Goal: Task Accomplishment & Management: Manage account settings

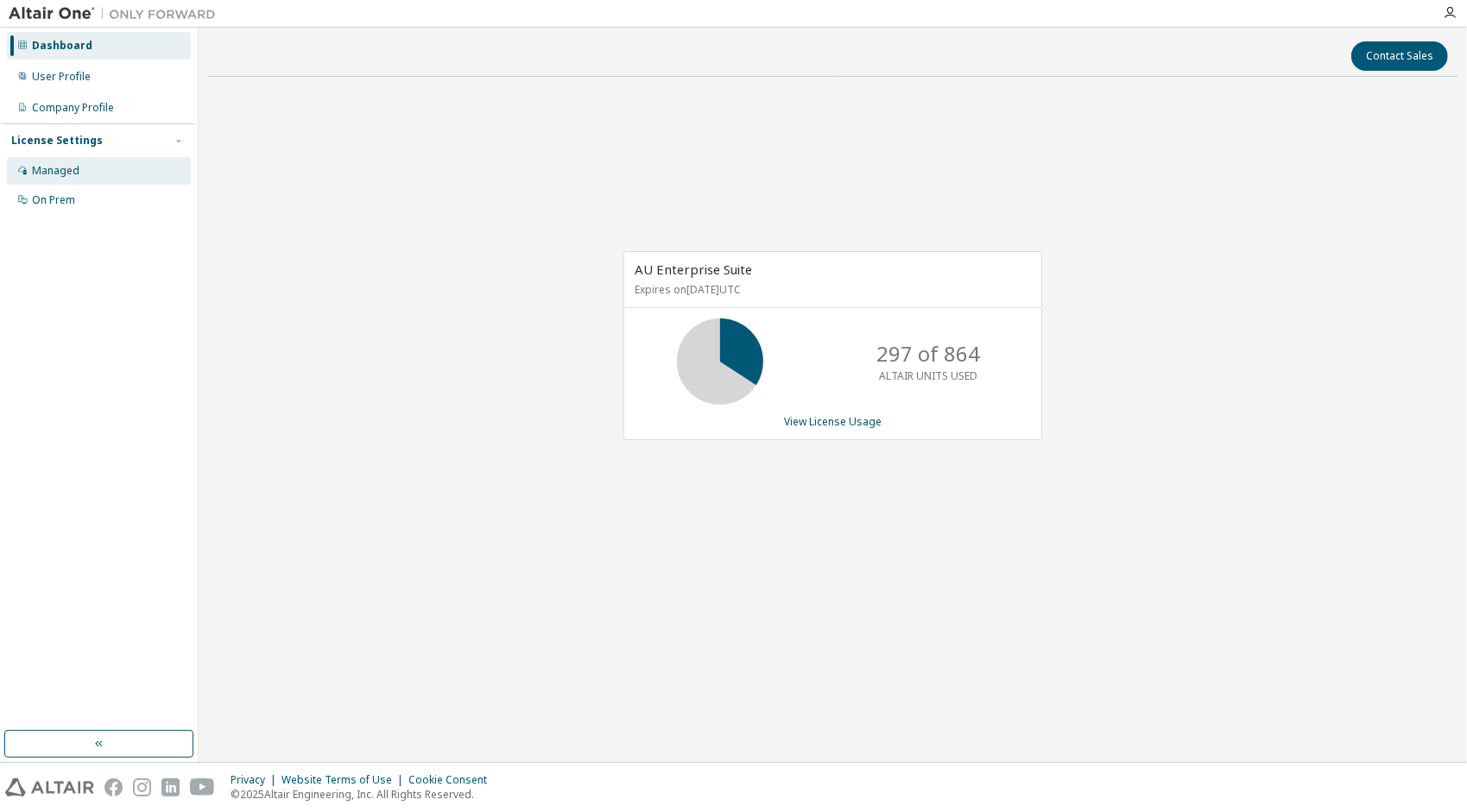
click at [53, 176] on div "Managed" at bounding box center [56, 171] width 48 height 14
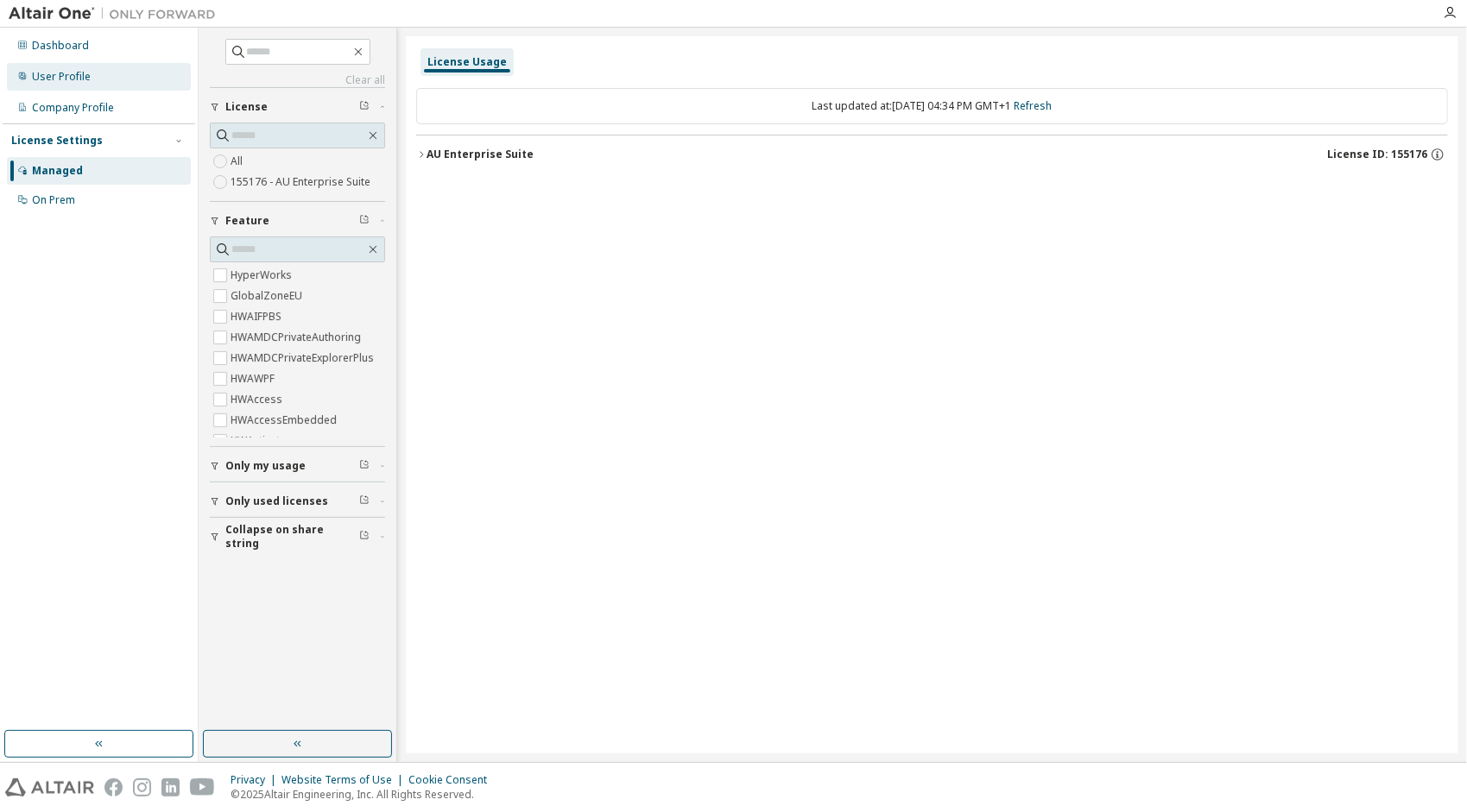
click at [86, 79] on div "User Profile" at bounding box center [61, 77] width 59 height 14
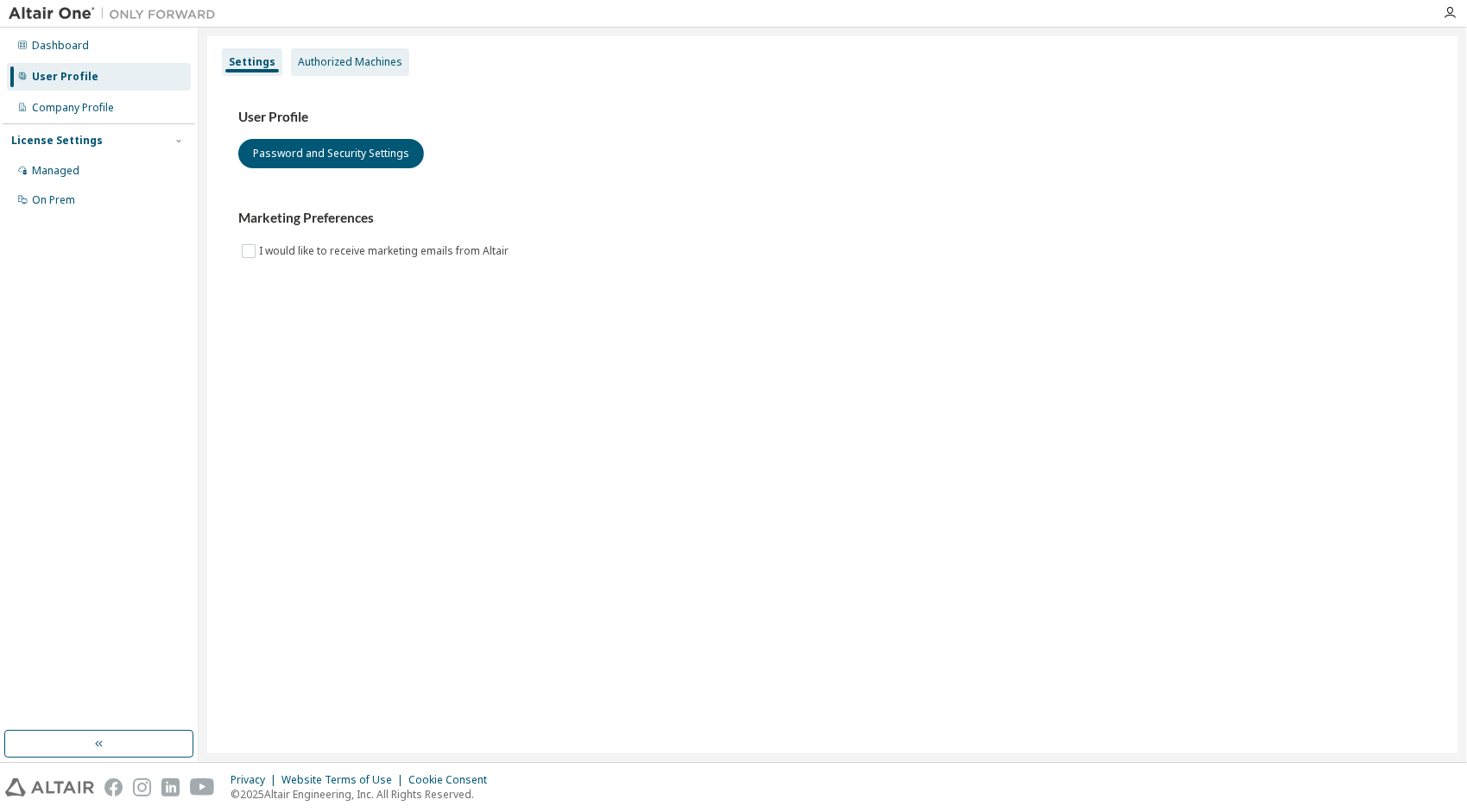
click at [361, 69] on div "Authorized Machines" at bounding box center [350, 63] width 118 height 28
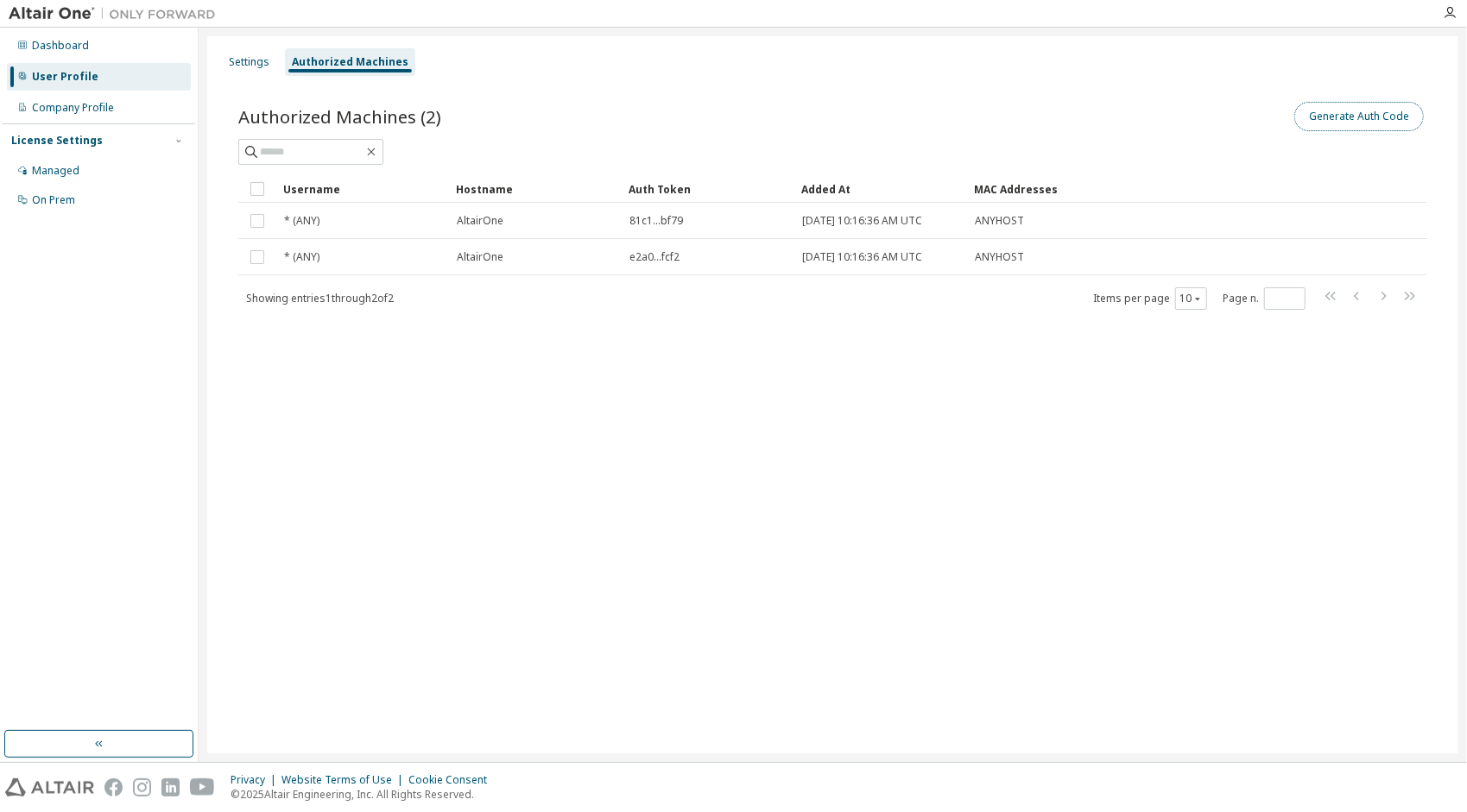
click at [1338, 108] on button "Generate Auth Code" at bounding box center [1359, 116] width 129 height 30
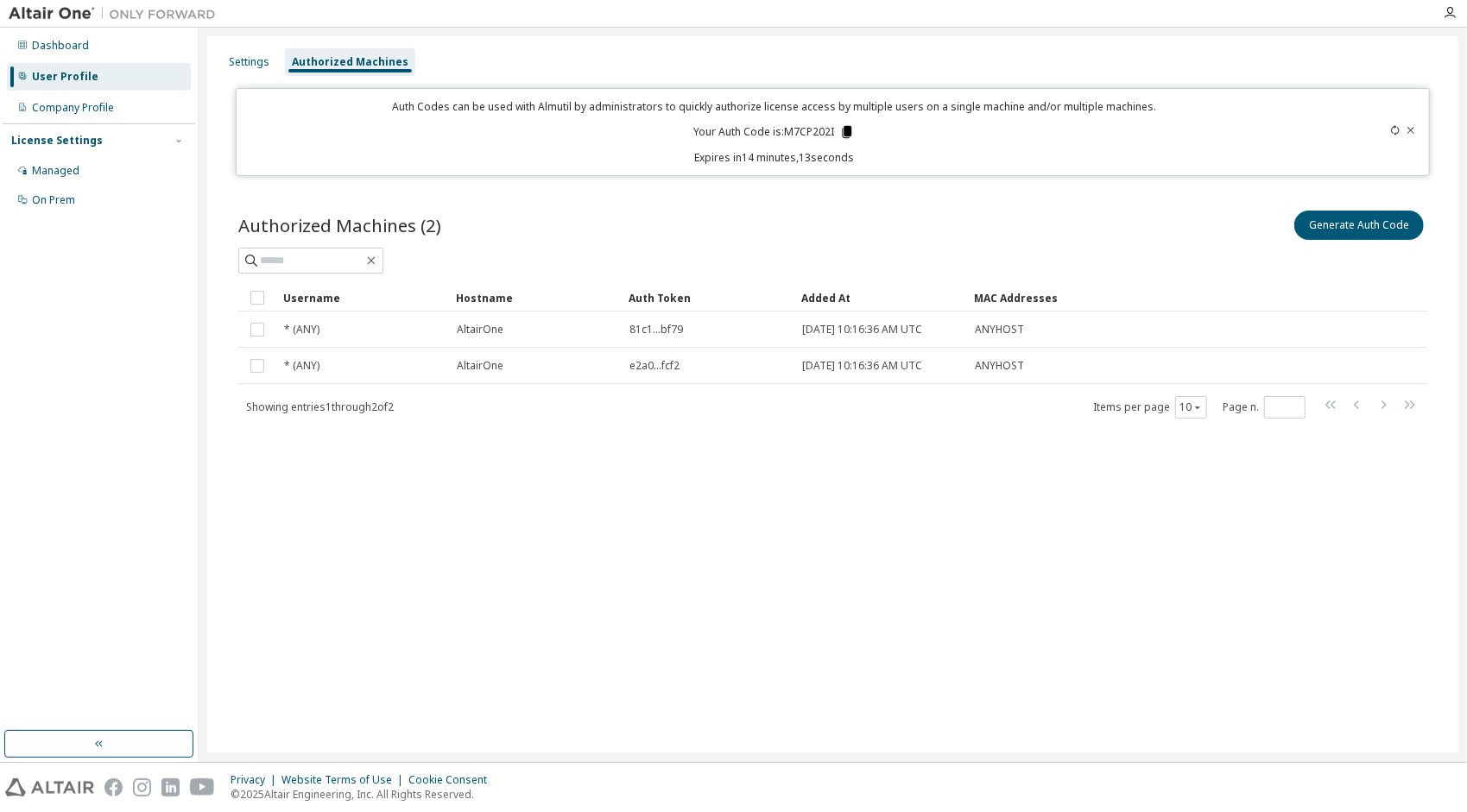
drag, startPoint x: 836, startPoint y: 134, endPoint x: 846, endPoint y: 131, distance: 10.4
click at [836, 134] on p "Your Auth Code is: M7CP202I" at bounding box center [773, 132] width 161 height 16
click at [848, 132] on icon at bounding box center [848, 132] width 10 height 12
click at [986, 699] on div "Settings Authorized Machines Auth Codes can be used with Almutil by administrat…" at bounding box center [832, 395] width 1250 height 718
